Goal: Find specific page/section

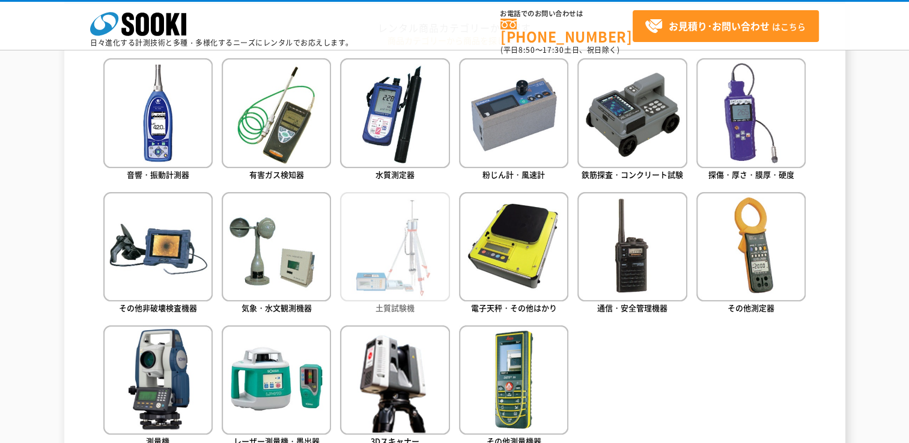
scroll to position [541, 0]
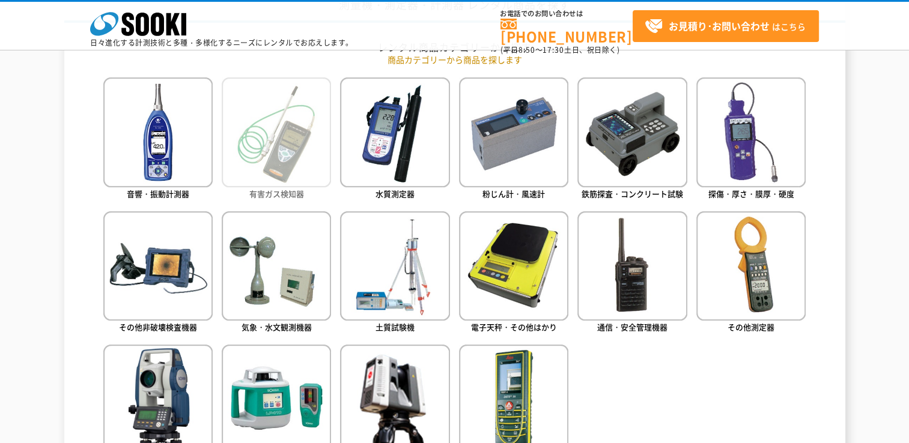
click at [283, 155] on img at bounding box center [276, 131] width 109 height 109
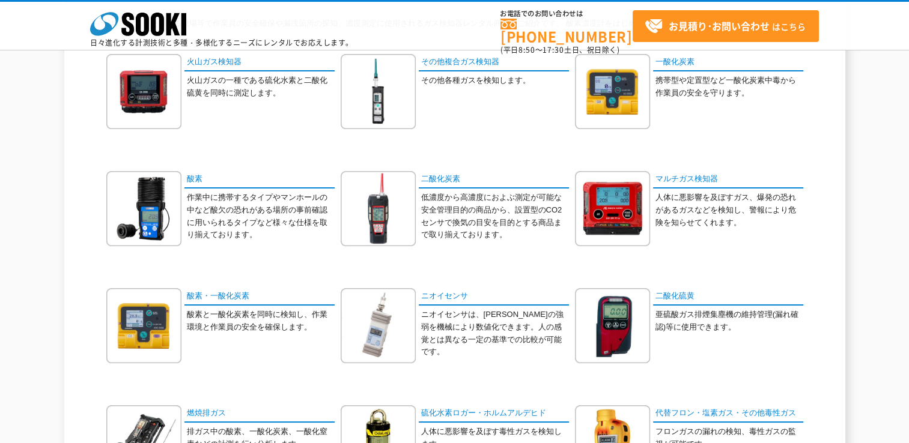
scroll to position [180, 0]
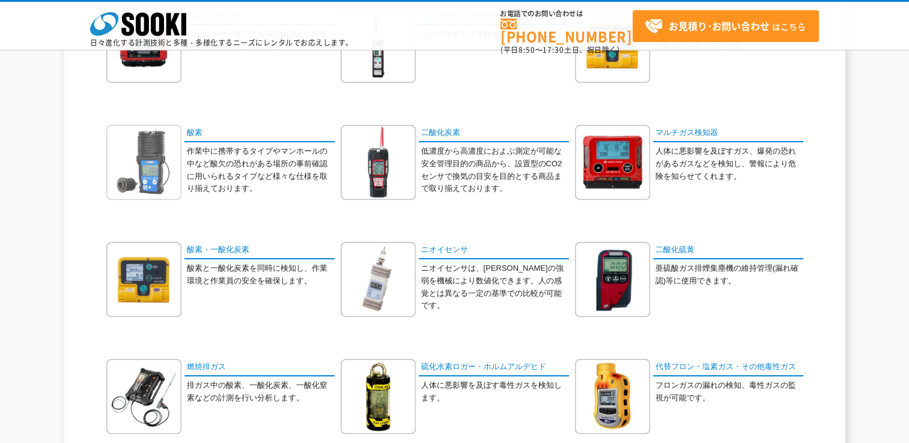
click at [150, 163] on img at bounding box center [143, 162] width 75 height 75
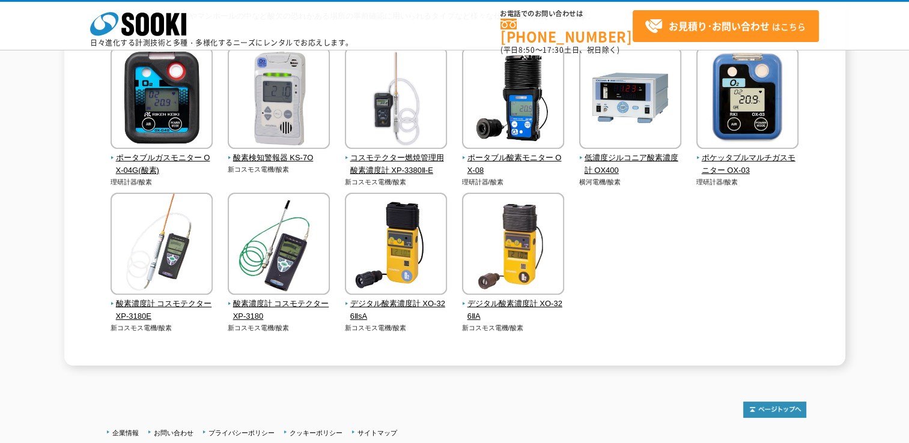
scroll to position [114, 0]
